Goal: Check status: Check status

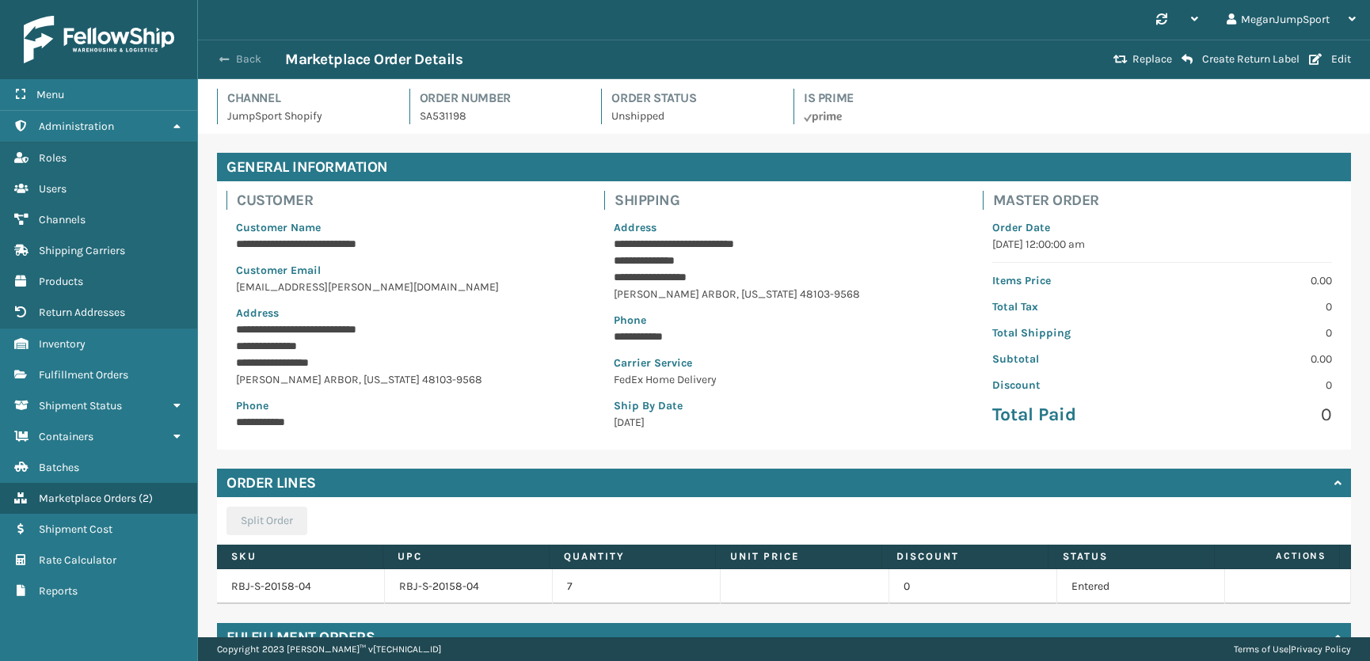
scroll to position [137, 0]
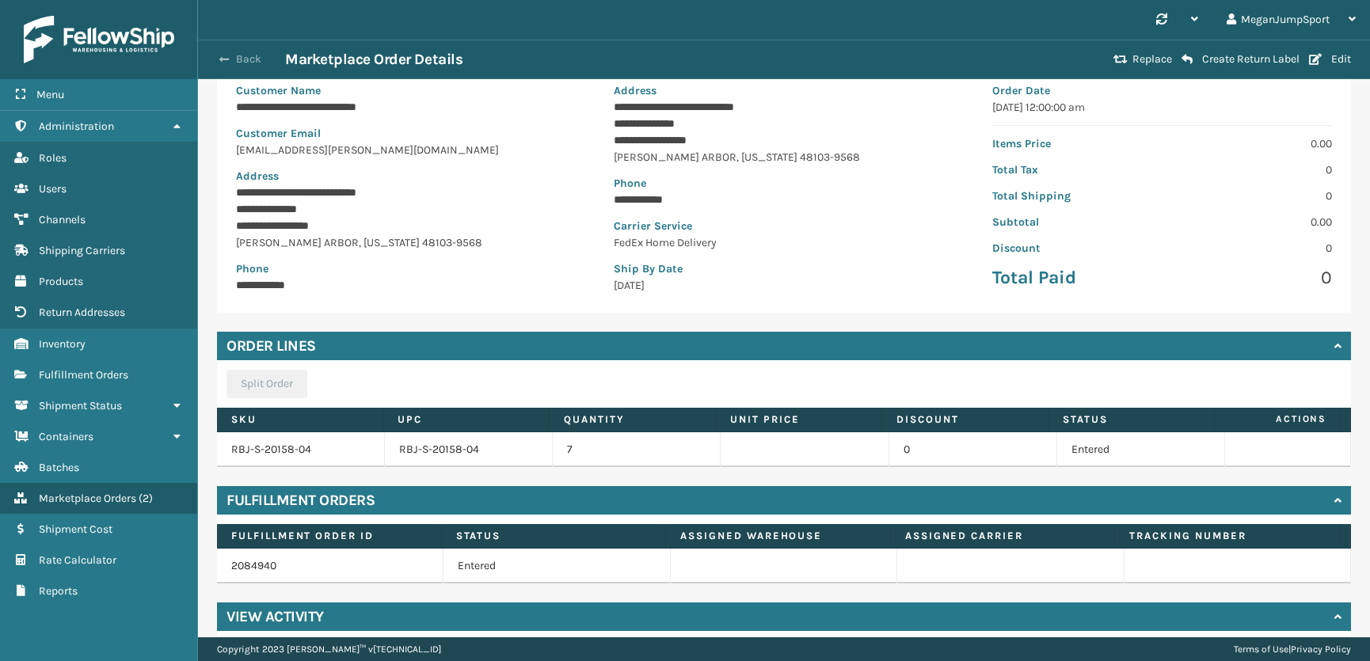
click at [228, 52] on button "Back" at bounding box center [248, 59] width 73 height 14
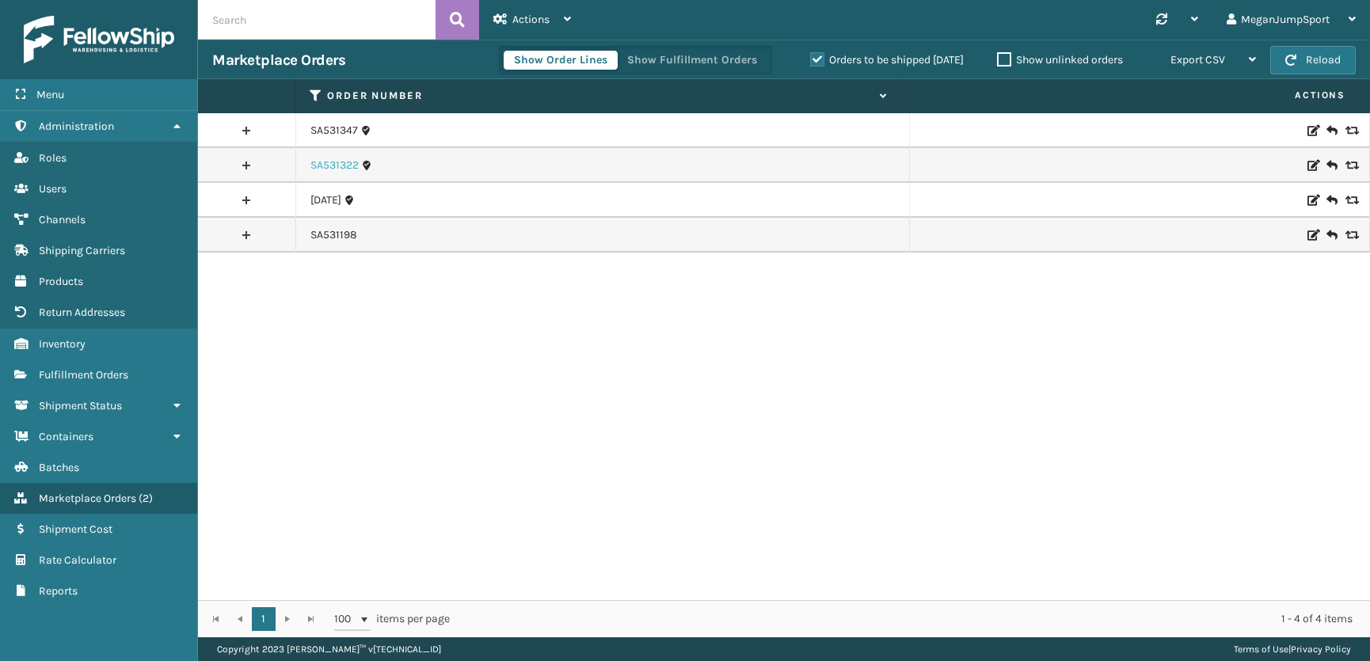
click at [326, 166] on link "SA531322" at bounding box center [334, 166] width 48 height 16
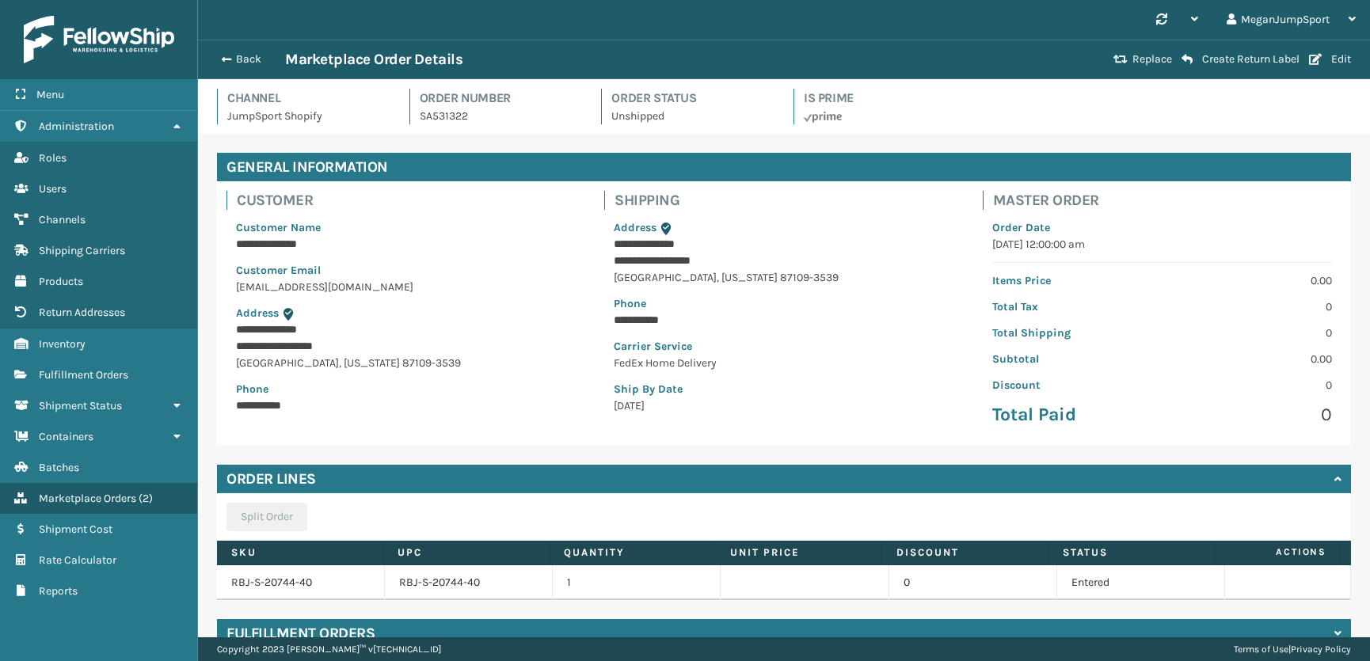
scroll to position [77, 0]
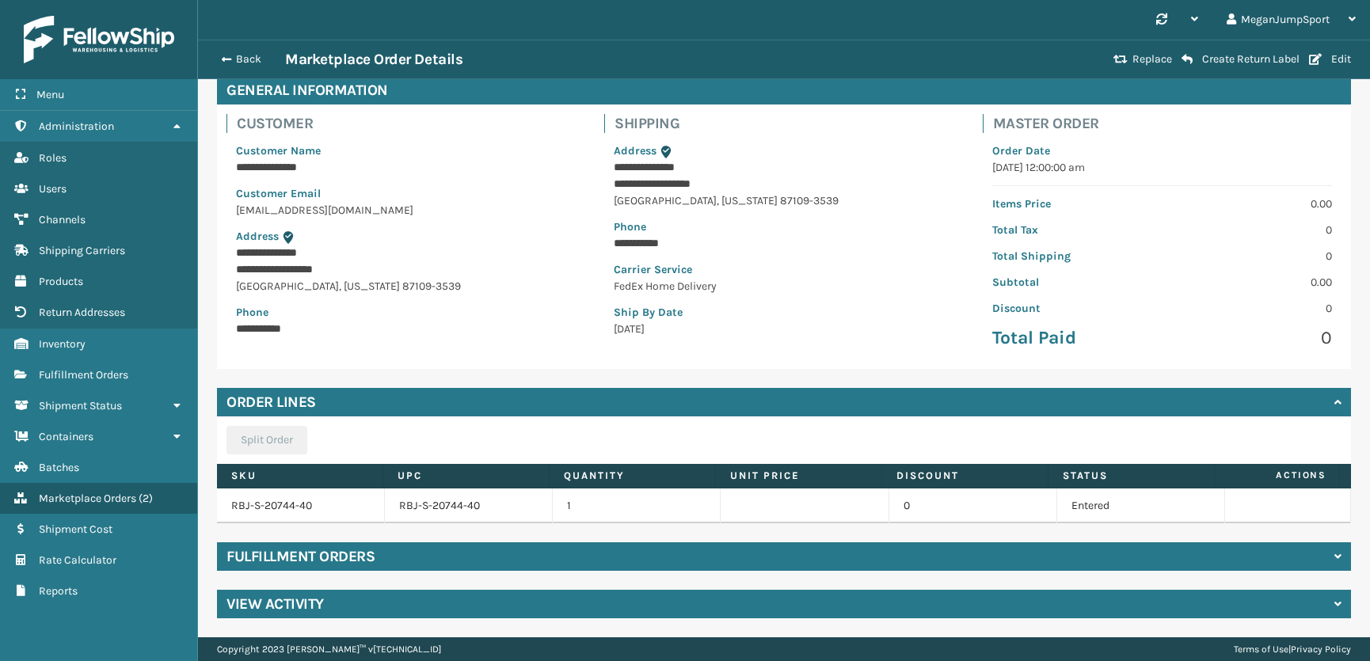
click at [454, 564] on div "Fulfillment Orders" at bounding box center [784, 556] width 1134 height 29
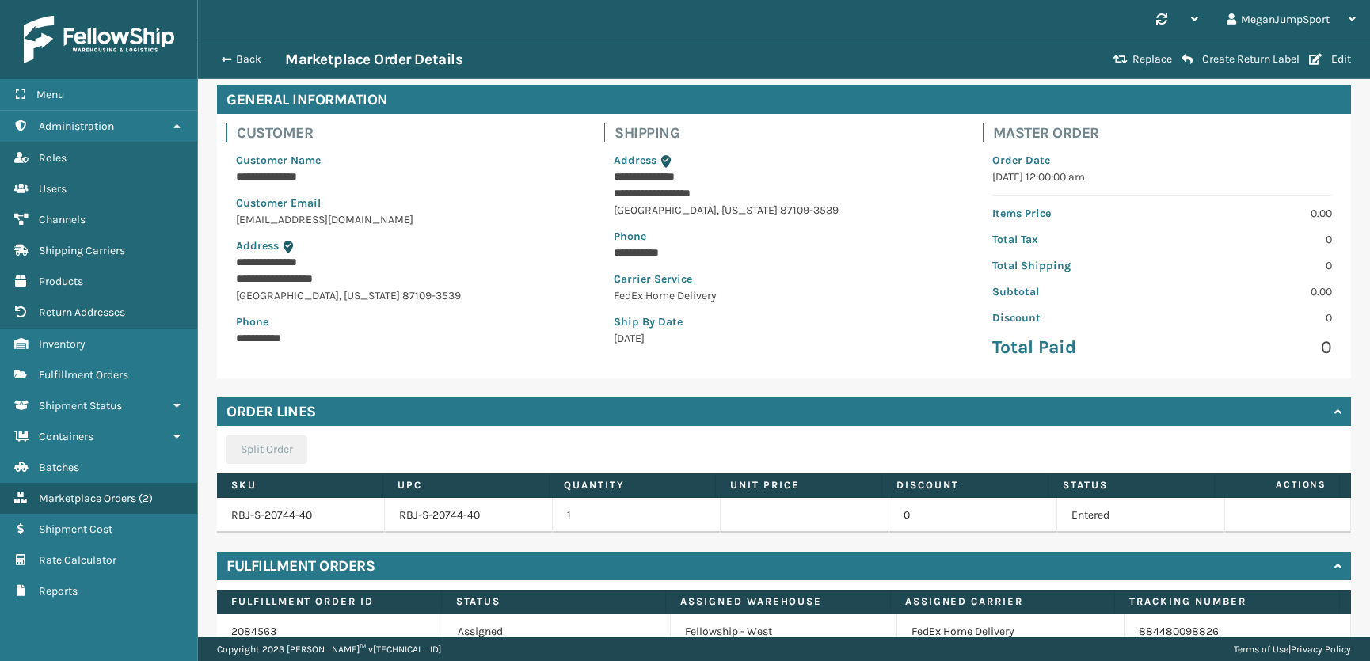
scroll to position [0, 0]
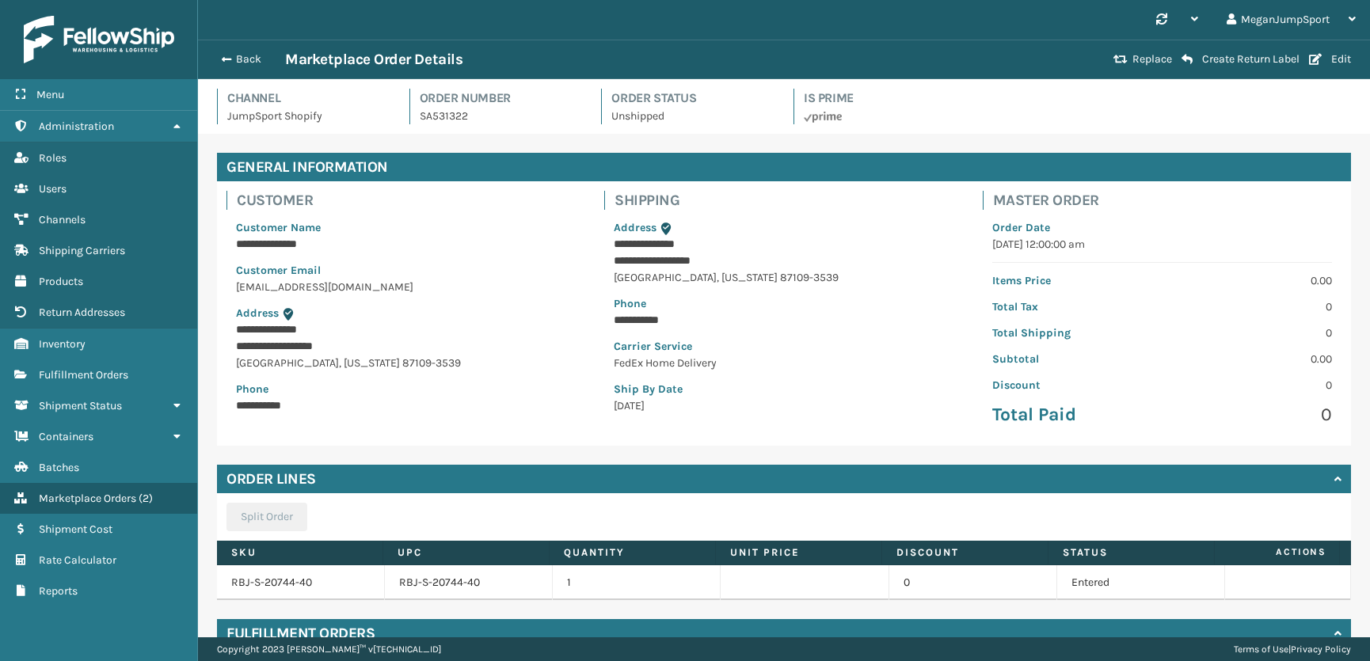
click at [449, 116] on p "SA531322" at bounding box center [501, 116] width 163 height 17
copy p "SA531322"
click at [226, 54] on span "button" at bounding box center [224, 59] width 10 height 11
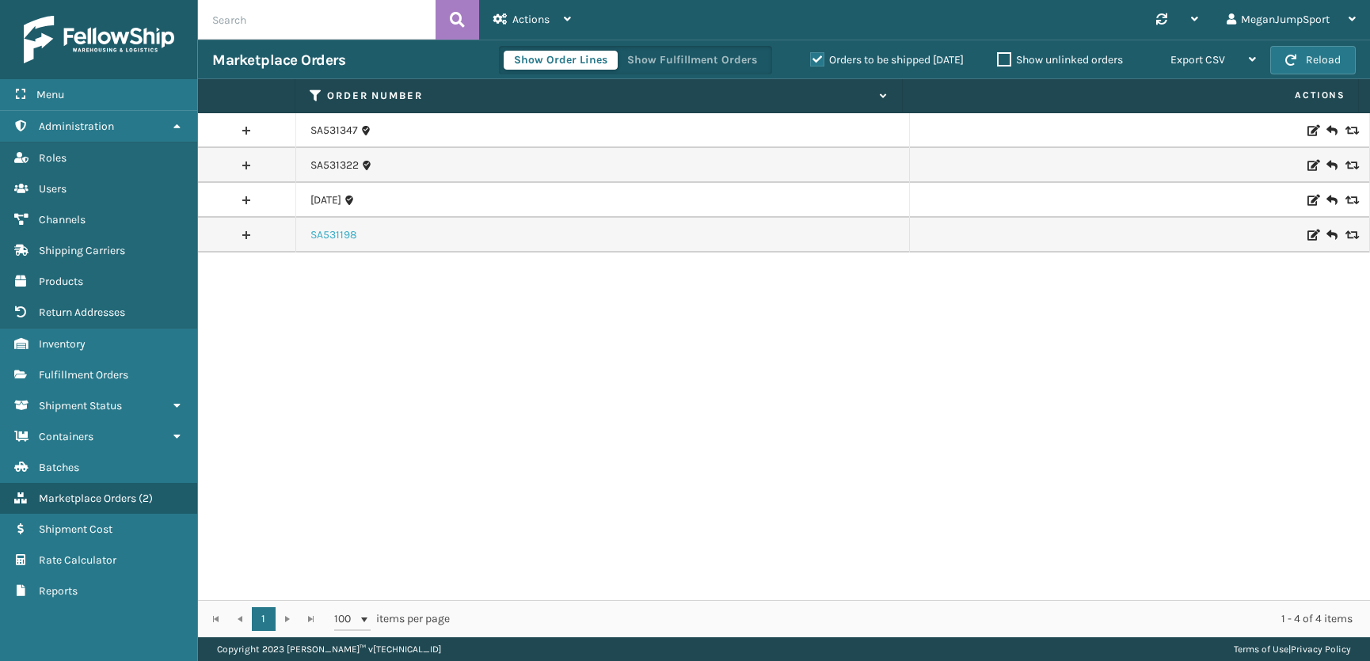
click at [335, 234] on link "SA531198" at bounding box center [333, 235] width 47 height 16
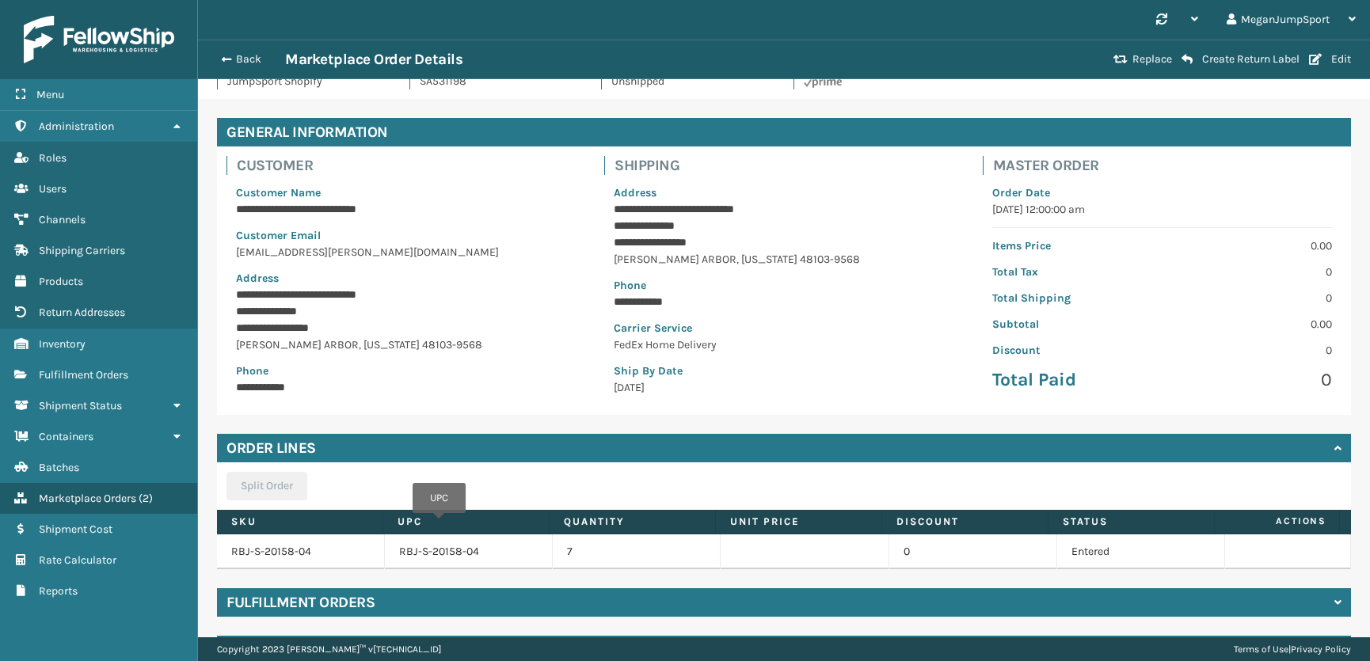
scroll to position [81, 0]
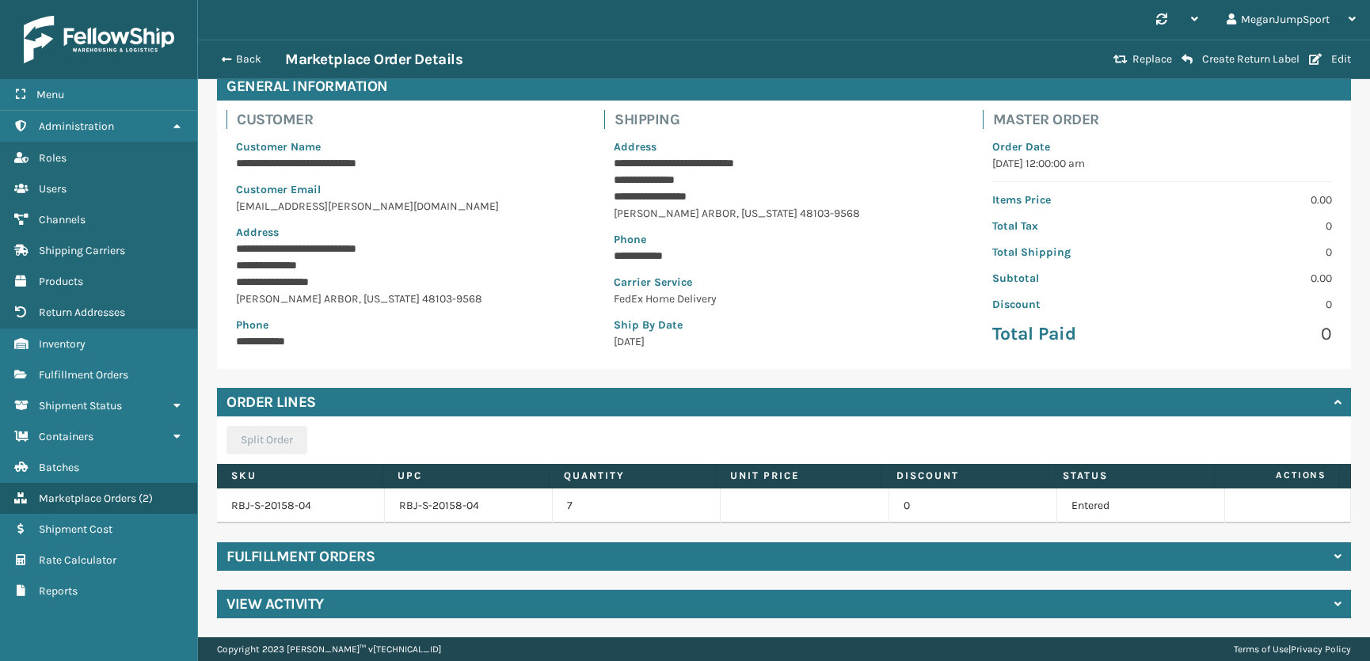
click at [374, 558] on h4 "Fulfillment Orders" at bounding box center [300, 556] width 148 height 19
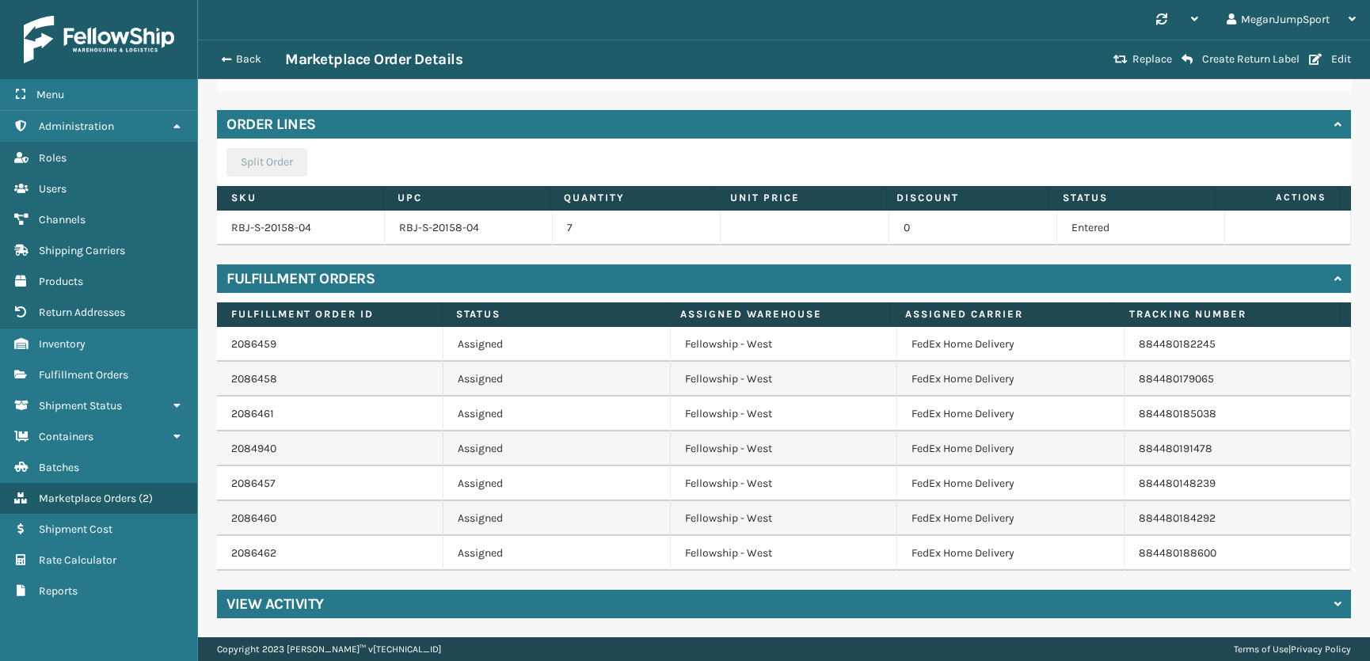
scroll to position [0, 0]
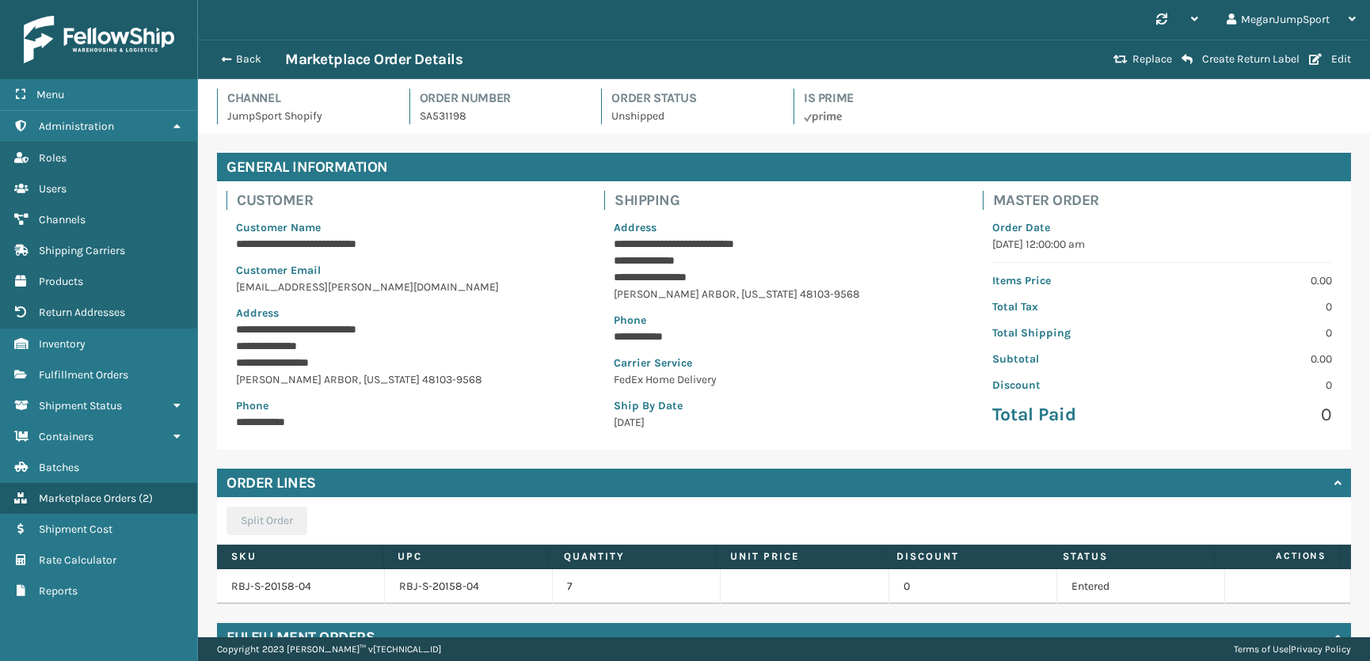
click at [431, 116] on p "SA531198" at bounding box center [501, 116] width 163 height 17
copy p "SA531198"
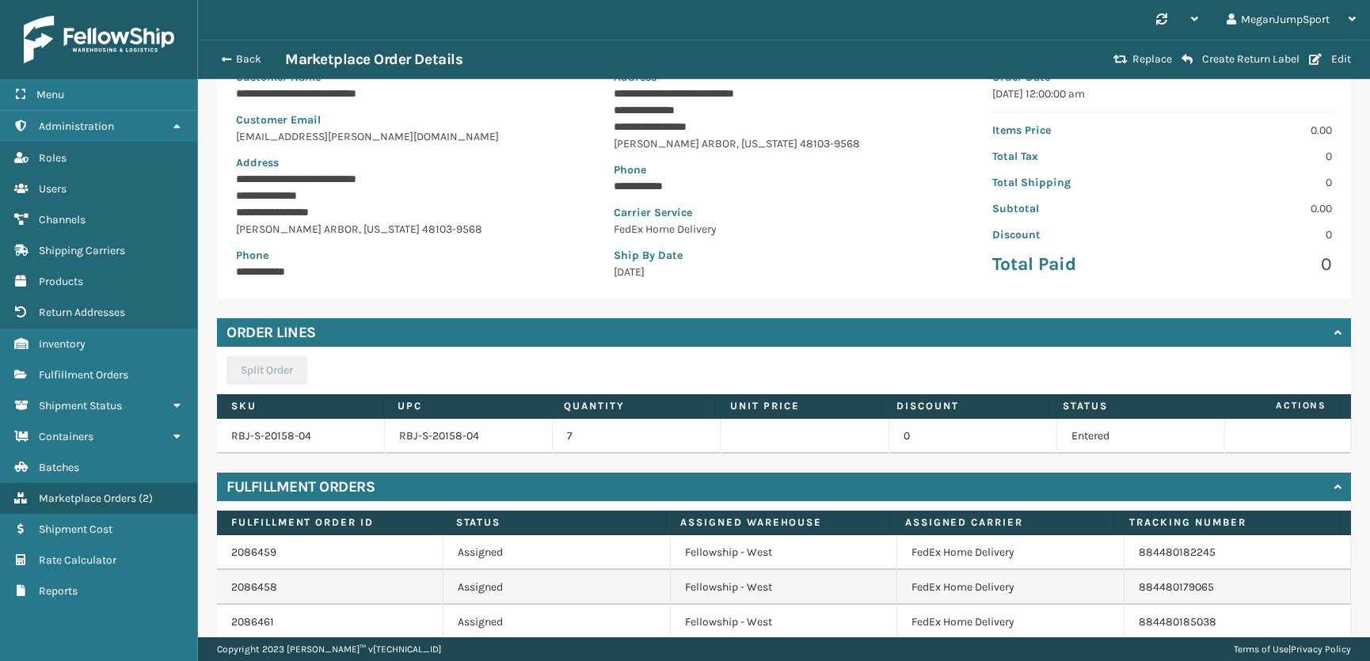
scroll to position [333, 0]
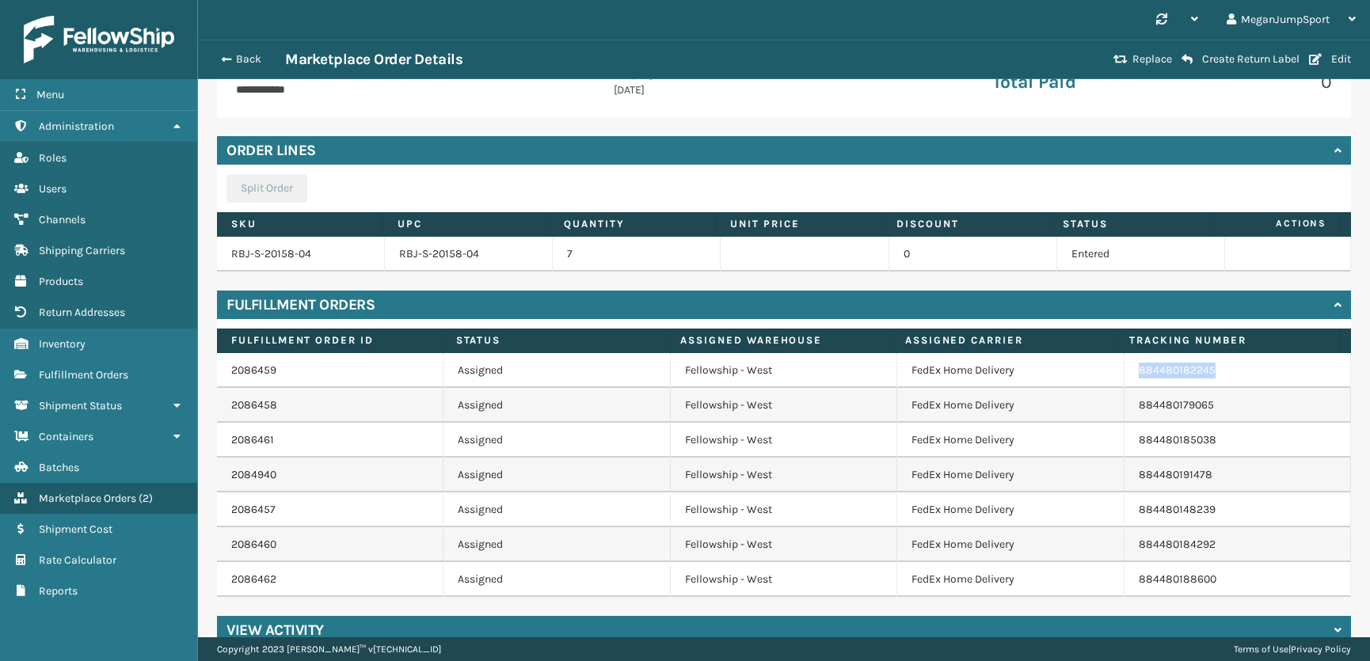
drag, startPoint x: 1216, startPoint y: 367, endPoint x: 1112, endPoint y: 375, distance: 104.9
click at [1124, 375] on td "884480182245" at bounding box center [1237, 370] width 226 height 35
copy link "884480182245"
